Goal: Information Seeking & Learning: Learn about a topic

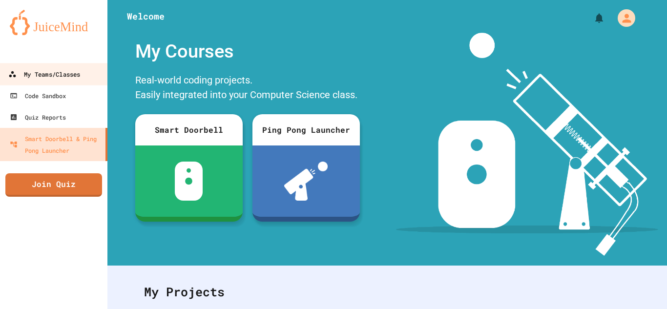
click at [43, 74] on div "My Teams/Classes" at bounding box center [44, 74] width 72 height 12
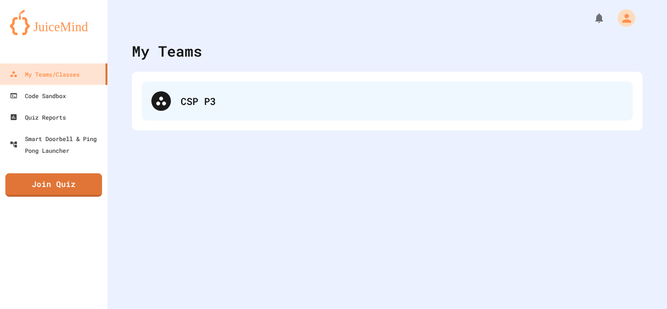
click at [209, 111] on div "CSP P3" at bounding box center [387, 101] width 491 height 39
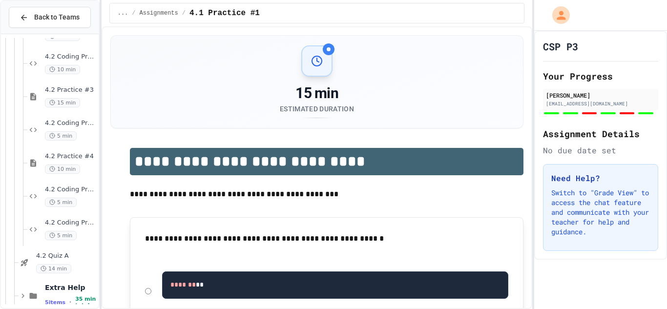
scroll to position [675, 0]
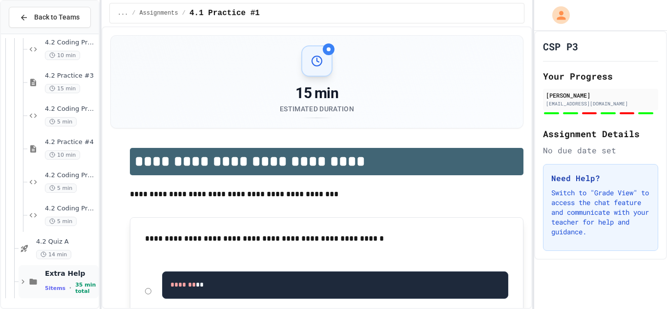
click at [45, 287] on span "5 items" at bounding box center [55, 288] width 21 height 6
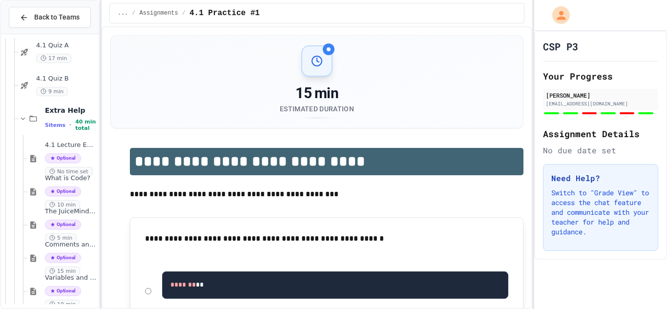
scroll to position [245, 0]
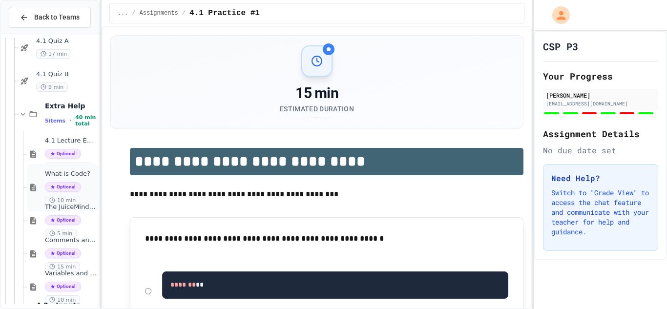
click at [65, 178] on div "What is Code? Optional 10 min" at bounding box center [71, 187] width 52 height 35
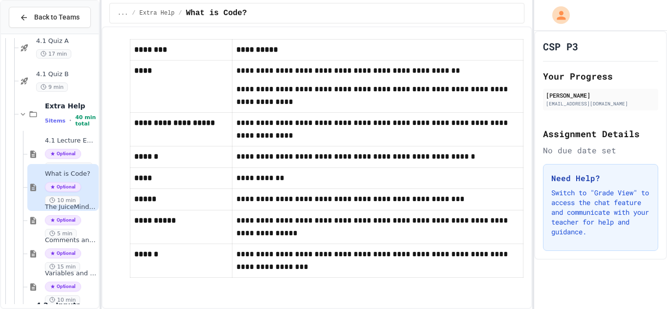
scroll to position [4985, 0]
click at [58, 205] on span "The JuiceMind IDE" at bounding box center [71, 207] width 52 height 8
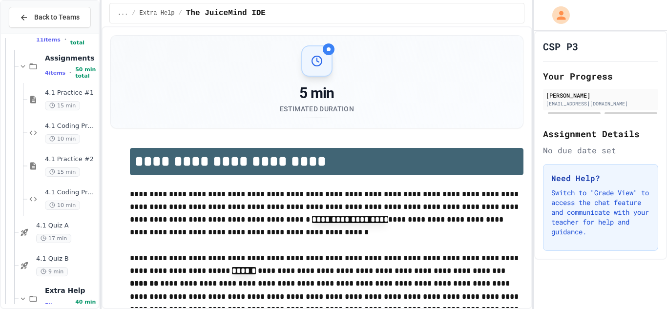
scroll to position [63, 0]
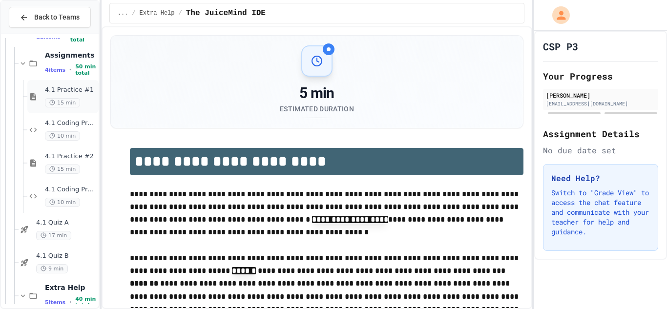
click at [58, 93] on span "4.1 Practice #1" at bounding box center [71, 90] width 52 height 8
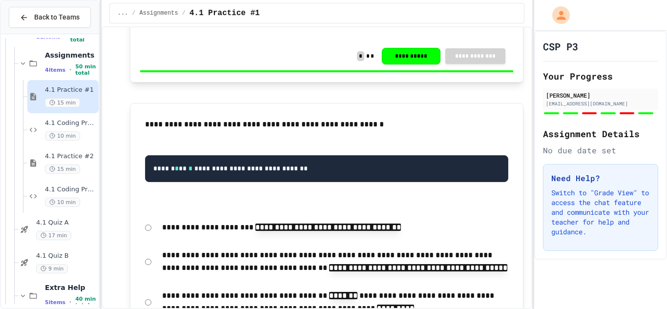
scroll to position [1076, 0]
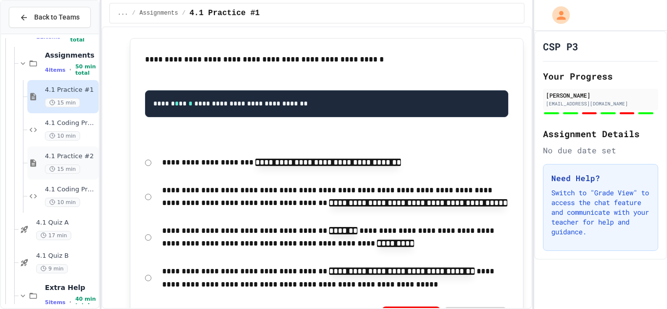
click at [63, 159] on span "4.1 Practice #2" at bounding box center [71, 156] width 52 height 8
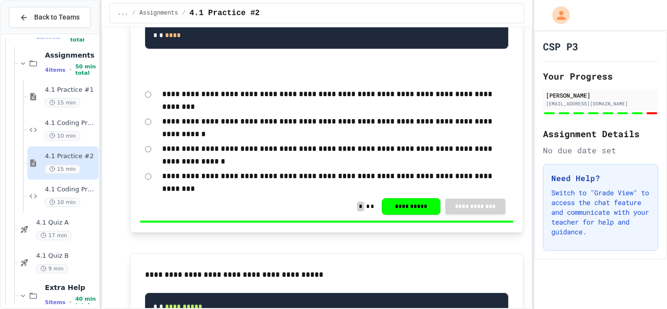
scroll to position [517, 0]
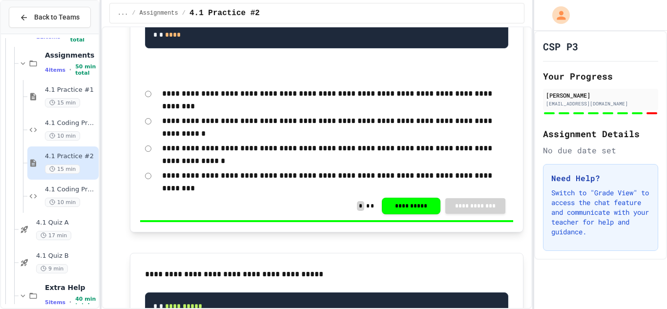
click at [303, 164] on form "**********" at bounding box center [326, 134] width 373 height 104
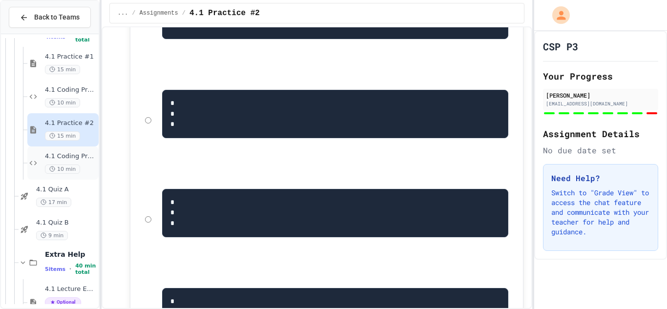
scroll to position [100, 0]
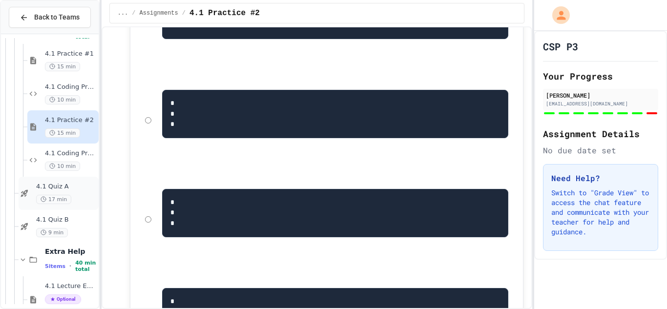
click at [56, 184] on span "4.1 Quiz A" at bounding box center [66, 187] width 61 height 8
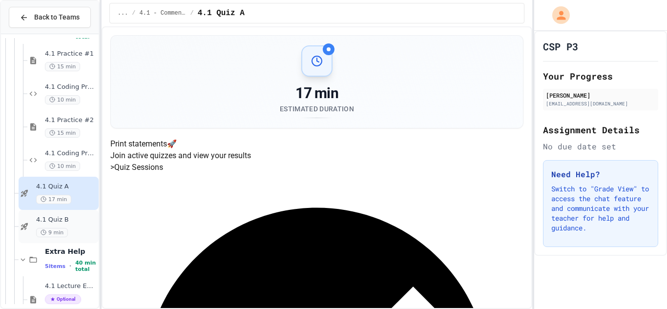
click at [62, 225] on div "4.1 Quiz B 9 min" at bounding box center [66, 226] width 61 height 21
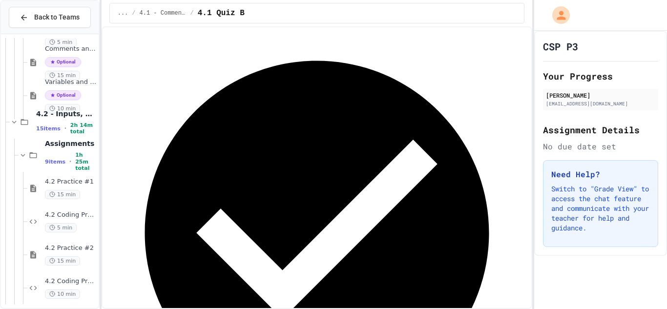
scroll to position [438, 0]
click at [57, 179] on span "4.2 Practice #1" at bounding box center [71, 180] width 52 height 8
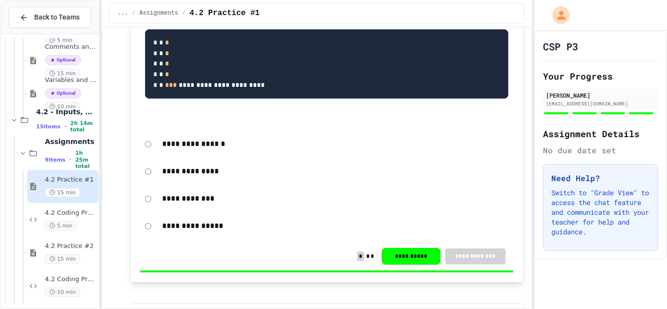
scroll to position [576, 0]
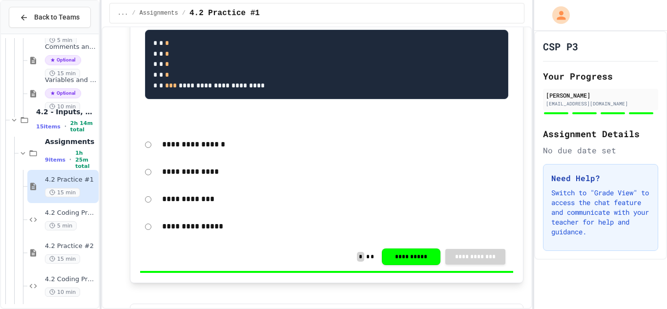
drag, startPoint x: 189, startPoint y: 97, endPoint x: 174, endPoint y: 98, distance: 15.2
click at [174, 98] on pre "**********" at bounding box center [327, 65] width 364 height 70
click at [174, 89] on span "***" at bounding box center [171, 85] width 12 height 7
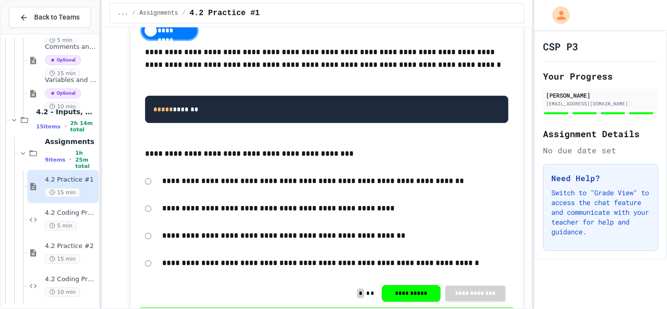
scroll to position [882, 0]
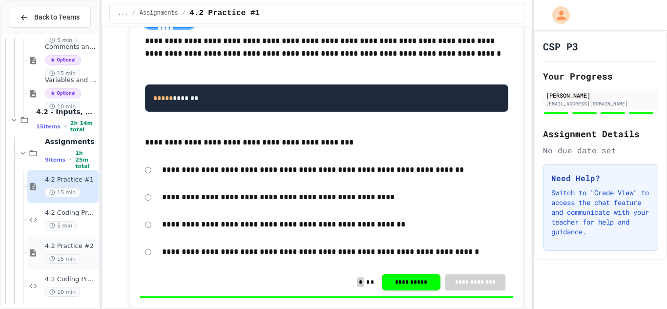
click at [70, 253] on div "4.2 Practice #2 15 min" at bounding box center [71, 252] width 52 height 21
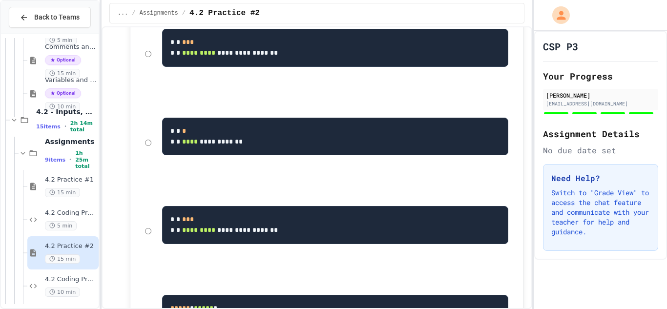
scroll to position [259, 0]
